Goal: Task Accomplishment & Management: Complete application form

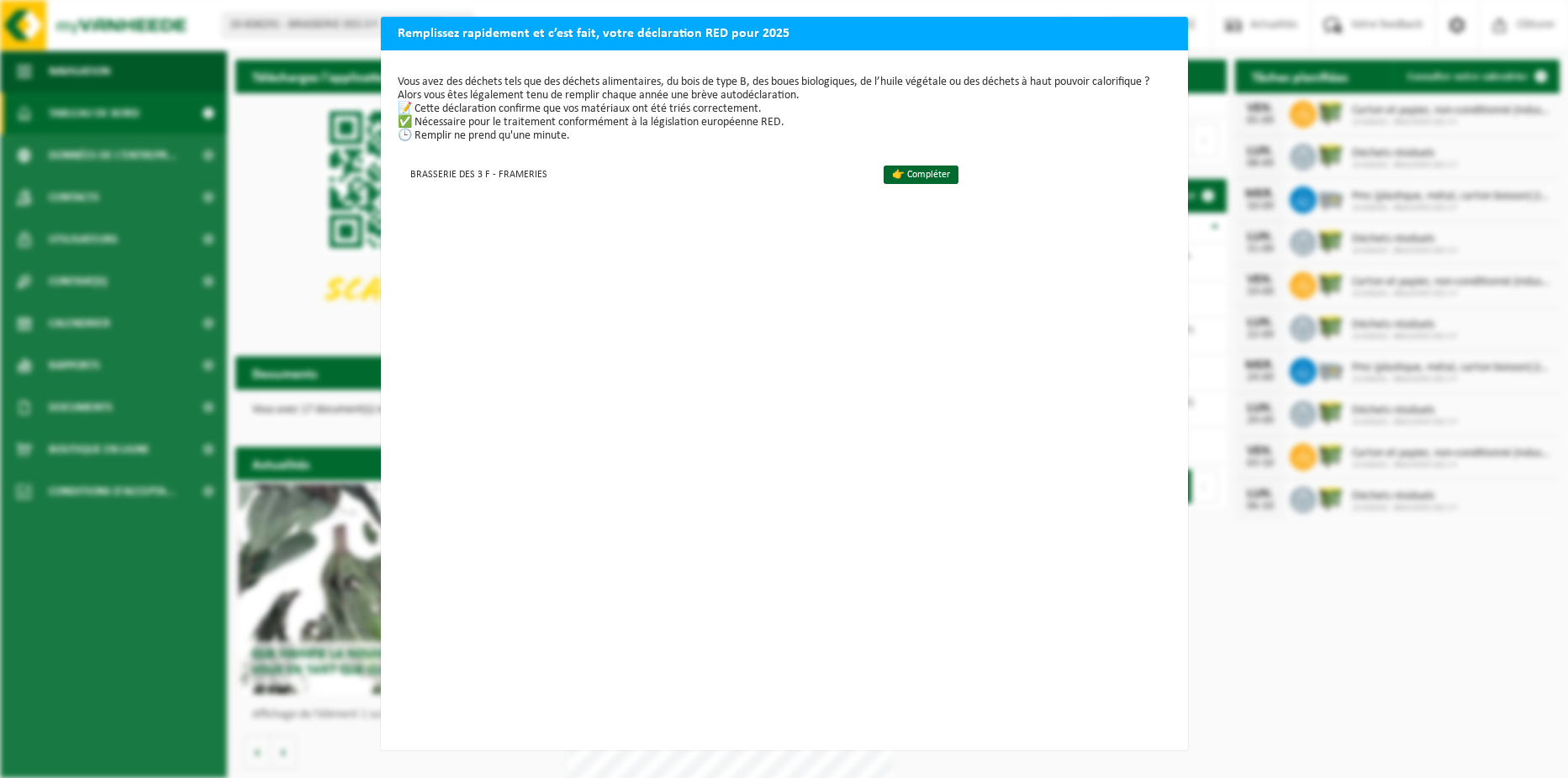
scroll to position [2, 0]
click at [887, 176] on link "👉 Compléter" at bounding box center [921, 174] width 75 height 18
click at [1106, 33] on h2 "Remplissez rapidement et c’est fait, votre déclaration RED pour 2025" at bounding box center [784, 32] width 807 height 32
click at [1105, 33] on h2 "Remplissez rapidement et c’est fait, votre déclaration RED pour 2025" at bounding box center [784, 32] width 807 height 32
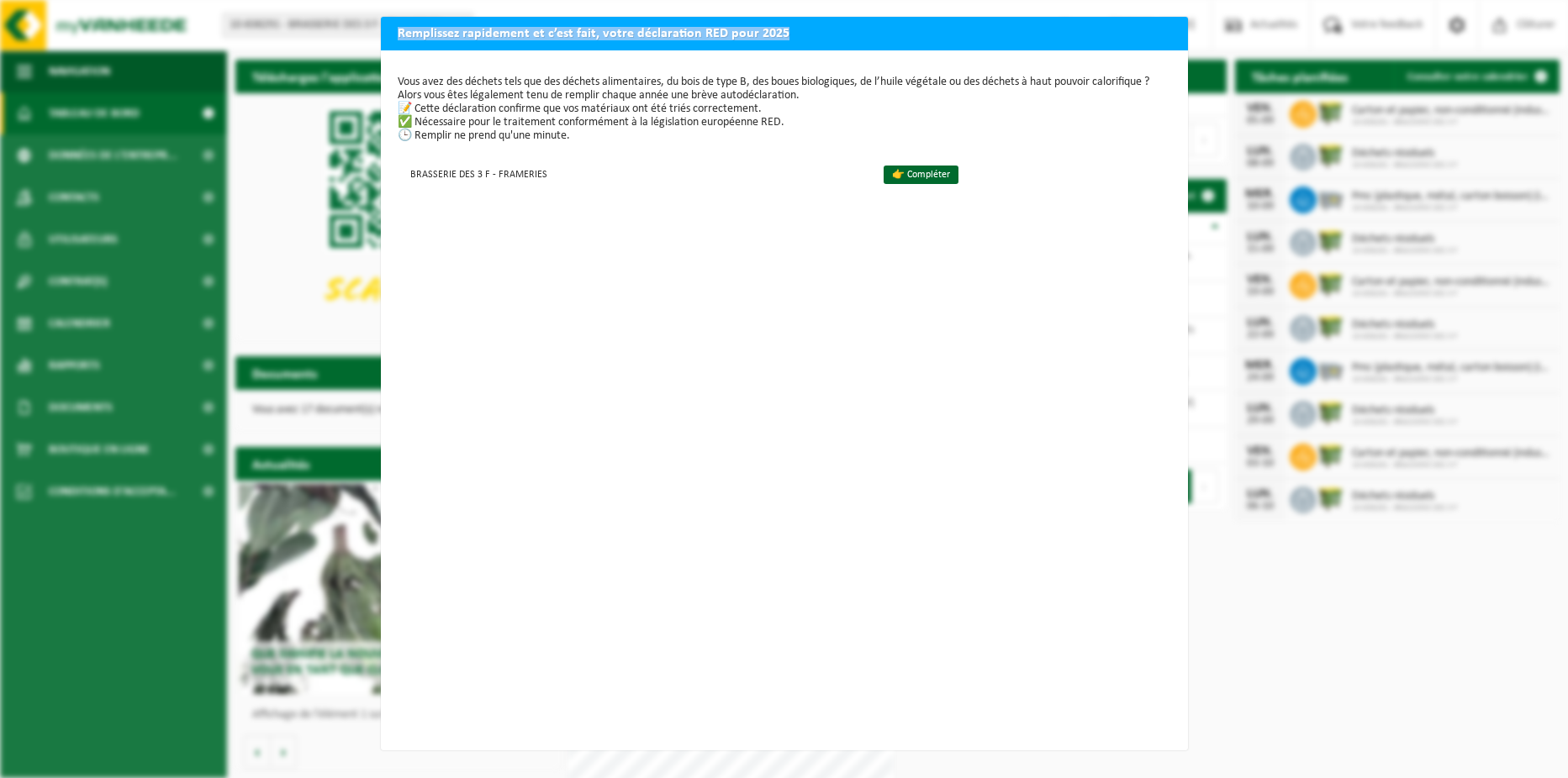
drag, startPoint x: 1105, startPoint y: 33, endPoint x: 1105, endPoint y: 44, distance: 11.0
click at [1105, 34] on h2 "Remplissez rapidement et c’est fait, votre déclaration RED pour 2025" at bounding box center [784, 32] width 807 height 32
click at [1221, 618] on div "Remplissez rapidement et c’est fait, votre déclaration RED pour 2025 Vous avez …" at bounding box center [784, 389] width 1568 height 778
click at [1221, 618] on div "Remplissez rapidement et c’est fait, votre déclaration RED pour 2025 Vous avez …" at bounding box center [784, 389] width 1568 height 778
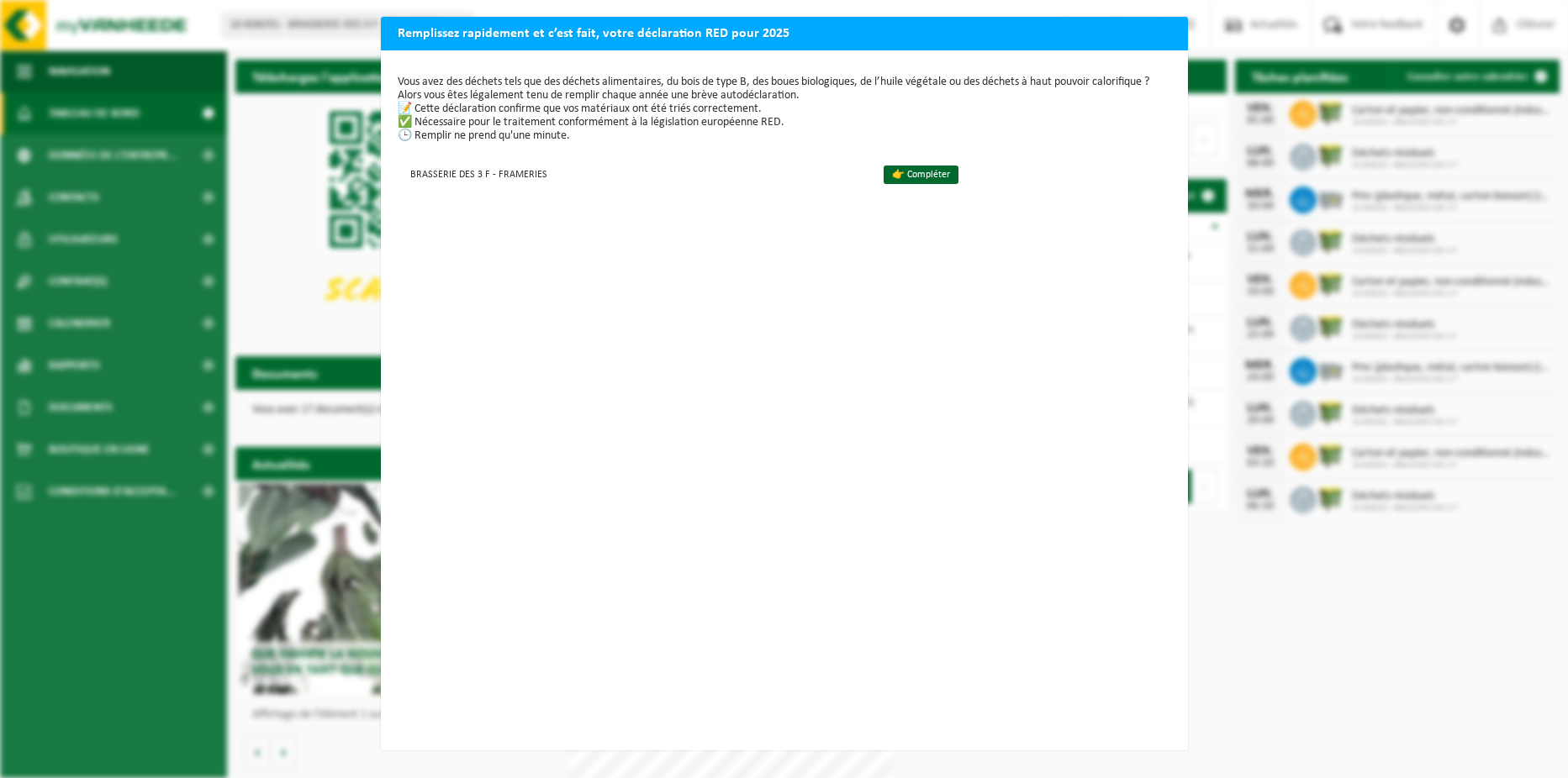
click at [321, 319] on div "Remplissez rapidement et c’est fait, votre déclaration RED pour 2025 Vous avez …" at bounding box center [784, 389] width 1568 height 778
click at [884, 170] on link "👉 Compléter" at bounding box center [921, 174] width 75 height 18
